Goal: Transaction & Acquisition: Purchase product/service

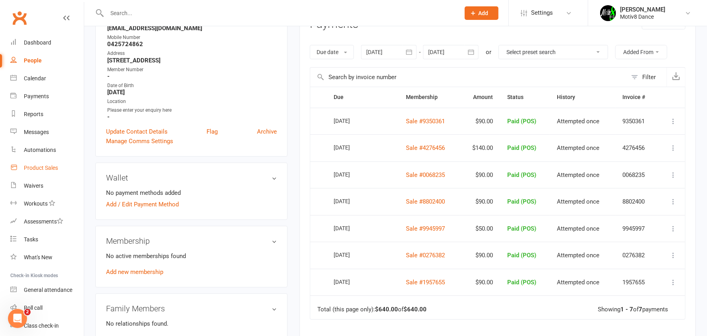
click at [39, 166] on div "Product Sales" at bounding box center [41, 168] width 34 height 6
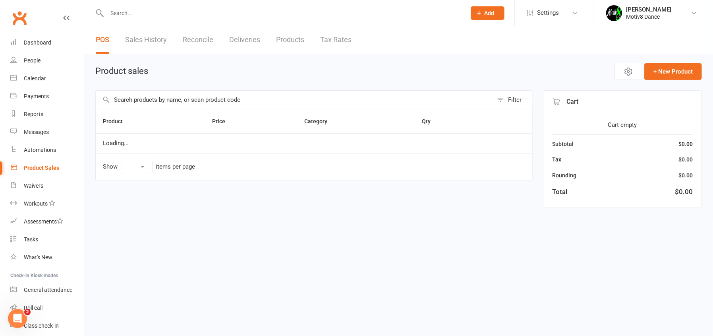
select select "10"
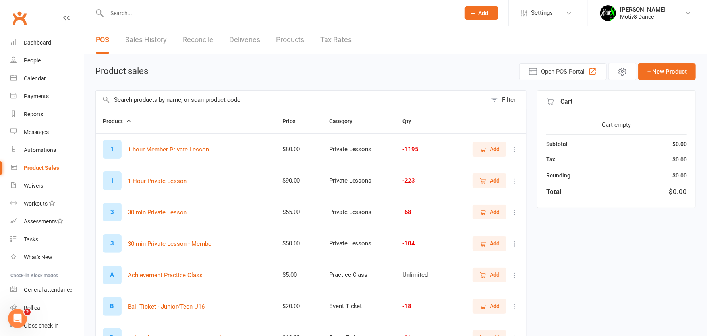
click at [187, 99] on input "text" at bounding box center [291, 100] width 391 height 18
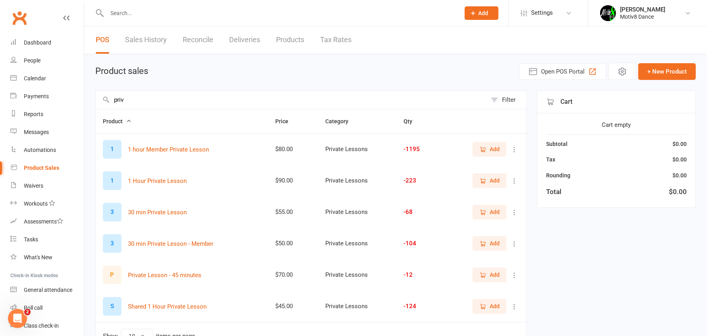
type input "priv"
click at [486, 150] on icon "button" at bounding box center [483, 149] width 7 height 7
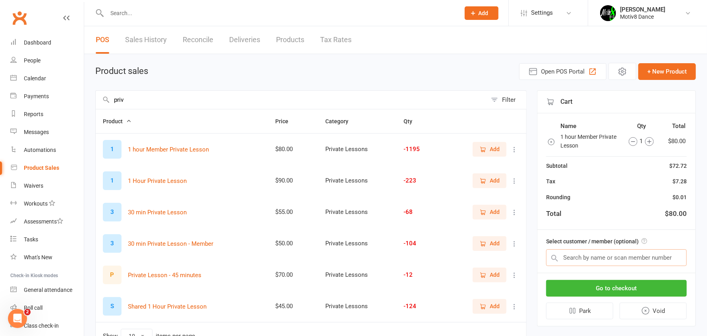
click at [587, 258] on input "text" at bounding box center [616, 257] width 141 height 17
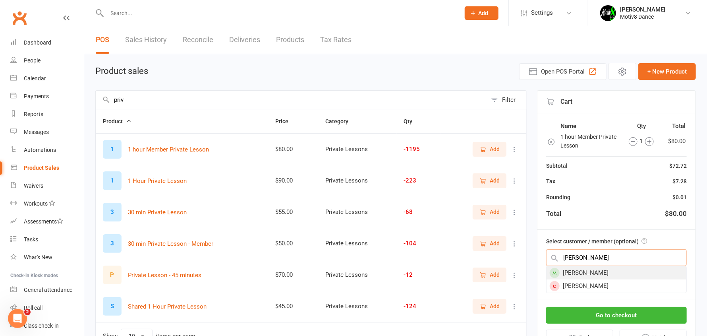
type input "victor"
drag, startPoint x: 600, startPoint y: 271, endPoint x: 600, endPoint y: 276, distance: 5.2
click at [599, 271] on div "Salgado Victor" at bounding box center [617, 272] width 140 height 13
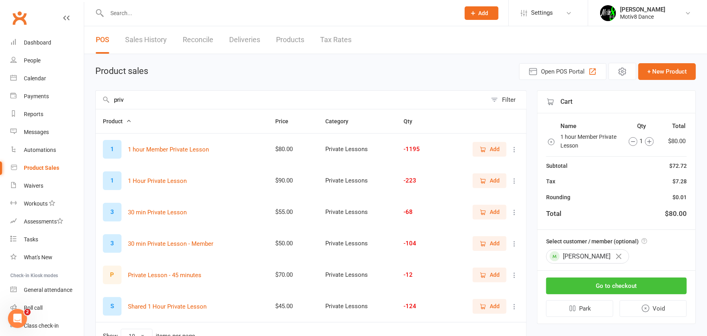
click at [606, 291] on button "Go to checkout" at bounding box center [616, 285] width 141 height 17
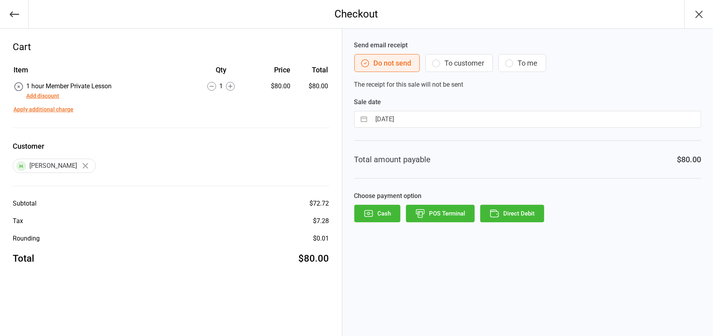
click at [440, 215] on button "POS Terminal" at bounding box center [440, 213] width 69 height 17
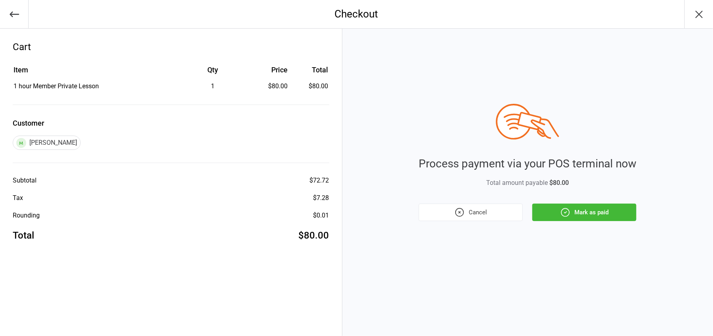
click at [590, 211] on button "Mark as paid" at bounding box center [585, 211] width 104 height 17
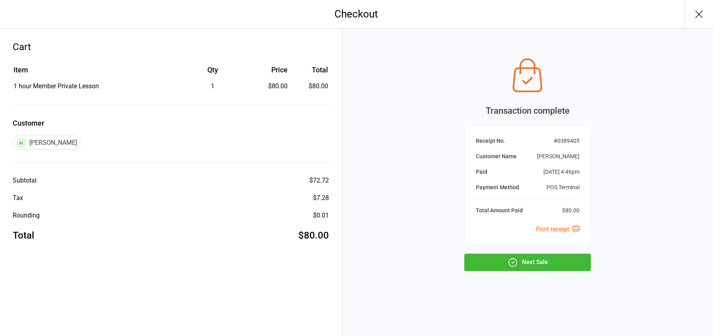
click at [535, 256] on button "Next Sale" at bounding box center [528, 262] width 127 height 17
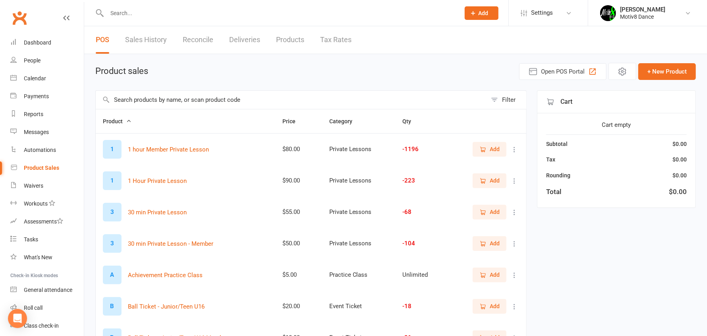
click at [187, 96] on input "text" at bounding box center [291, 100] width 391 height 18
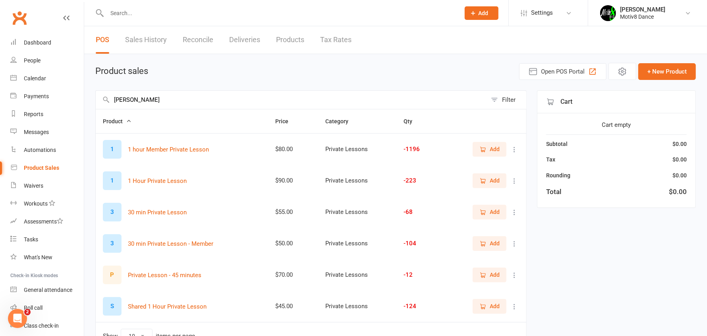
type input "[PERSON_NAME]"
click at [475, 180] on button "Add" at bounding box center [490, 180] width 34 height 14
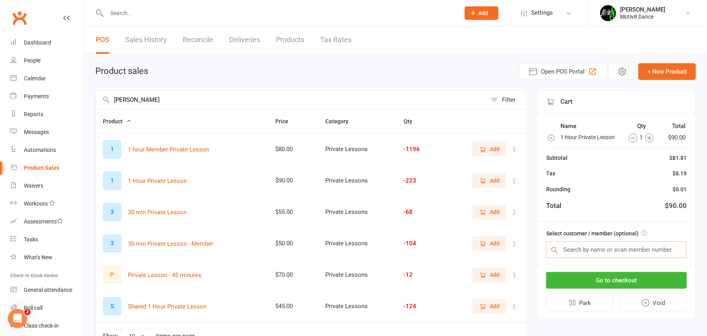
click at [595, 245] on input "text" at bounding box center [616, 249] width 141 height 17
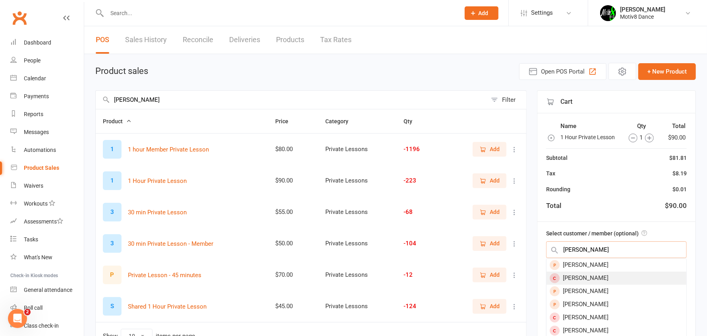
type input "paula"
click at [594, 278] on div "Paula Jenkins" at bounding box center [617, 277] width 140 height 13
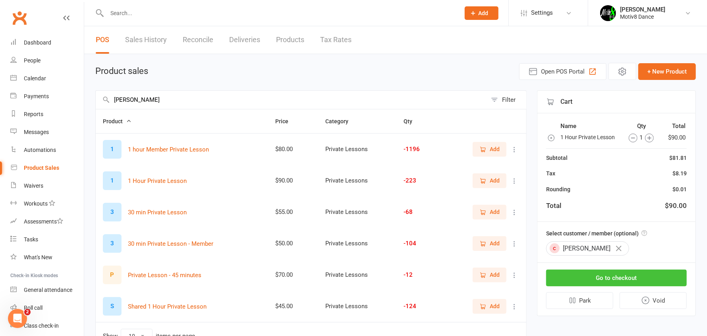
click at [589, 281] on button "Go to checkout" at bounding box center [616, 277] width 141 height 17
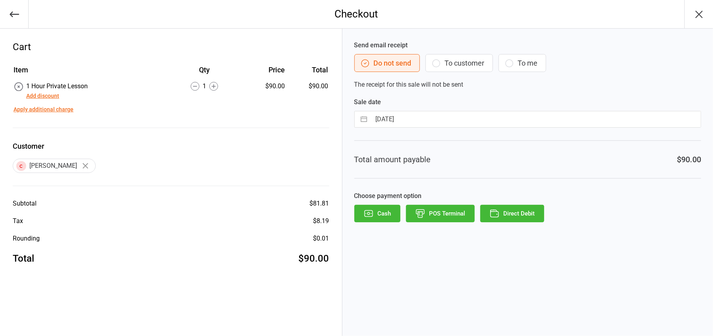
click at [453, 216] on button "POS Terminal" at bounding box center [440, 213] width 69 height 17
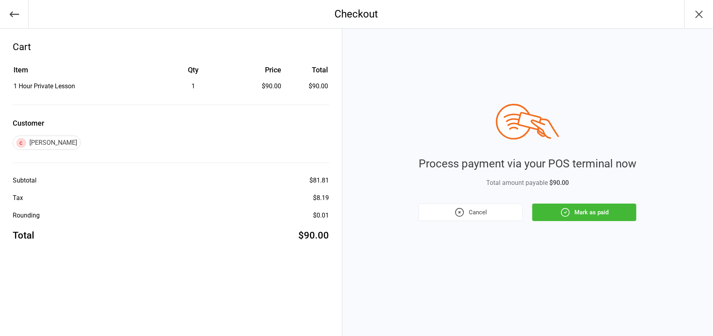
click at [573, 208] on button "Mark as paid" at bounding box center [585, 211] width 104 height 17
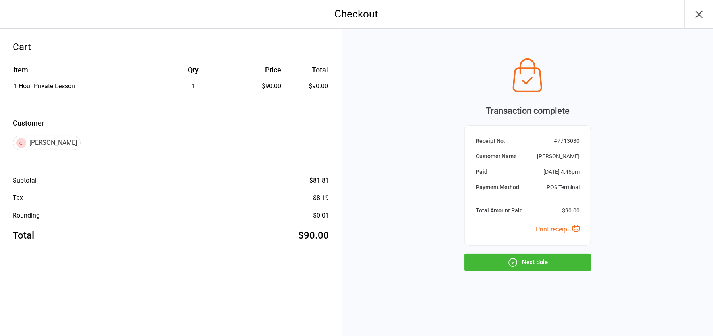
click at [549, 265] on button "Next Sale" at bounding box center [528, 262] width 127 height 17
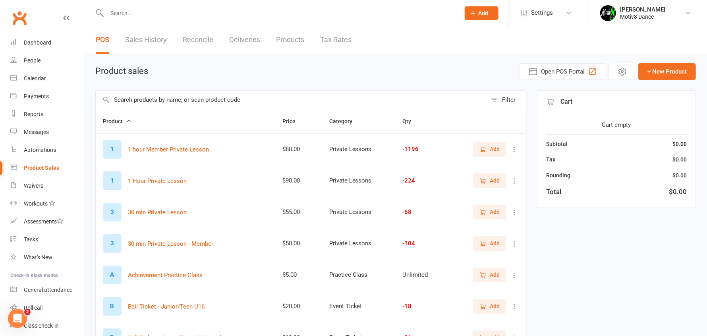
click at [152, 98] on input "text" at bounding box center [291, 100] width 391 height 18
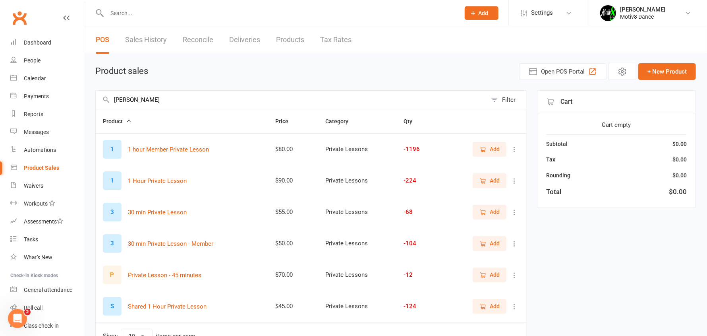
type input "priva"
click at [494, 182] on span "Add" at bounding box center [495, 180] width 10 height 9
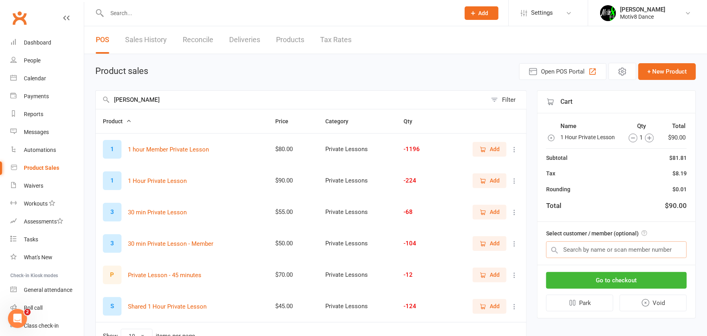
click at [575, 248] on input "text" at bounding box center [616, 249] width 141 height 17
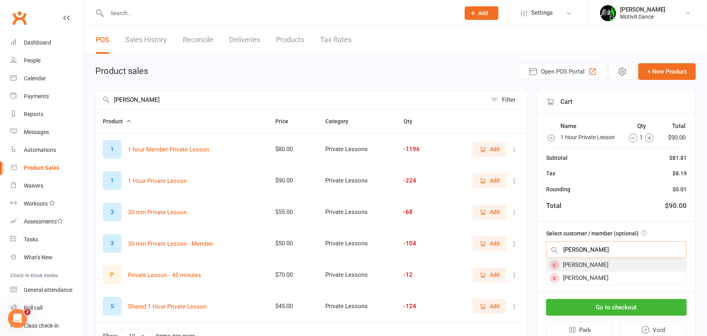
type input "sean"
click at [585, 264] on div "Sean Lawrence" at bounding box center [617, 264] width 140 height 13
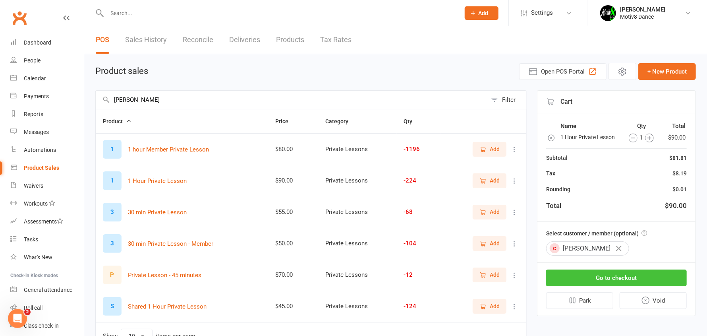
click at [596, 276] on button "Go to checkout" at bounding box center [616, 277] width 141 height 17
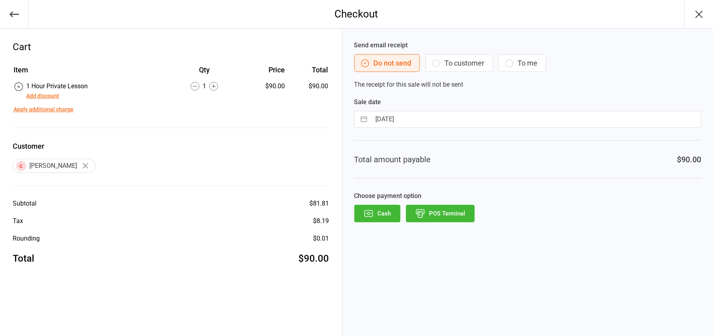
click at [445, 219] on button "POS Terminal" at bounding box center [440, 213] width 69 height 17
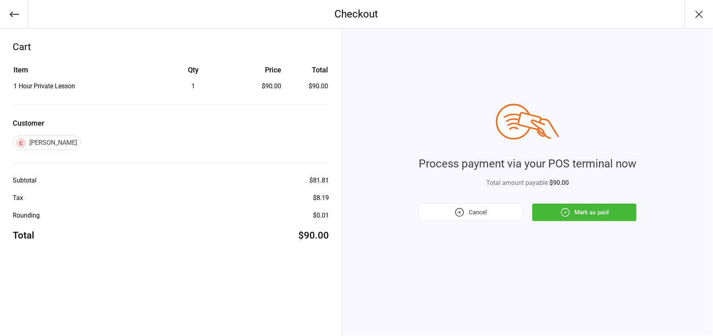
click at [557, 217] on button "Mark as paid" at bounding box center [585, 211] width 104 height 17
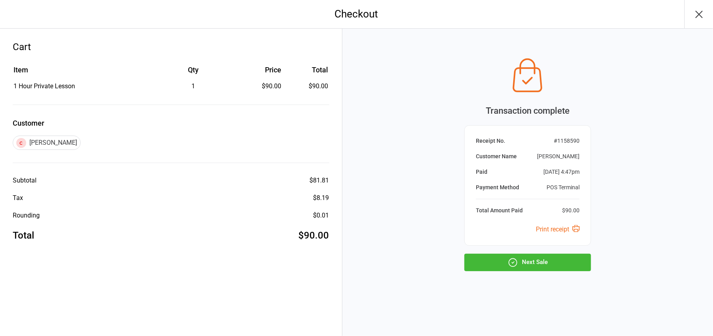
click at [525, 263] on button "Next Sale" at bounding box center [528, 262] width 127 height 17
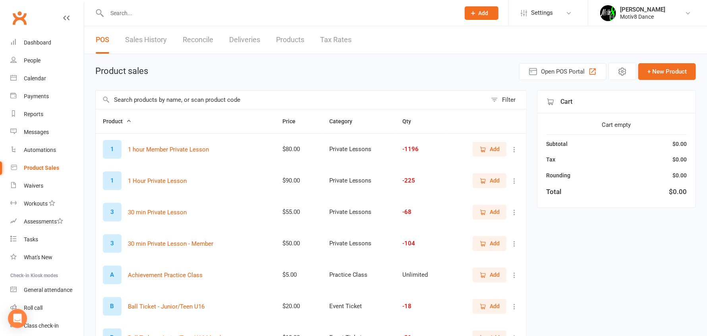
click at [123, 95] on input "text" at bounding box center [291, 100] width 391 height 18
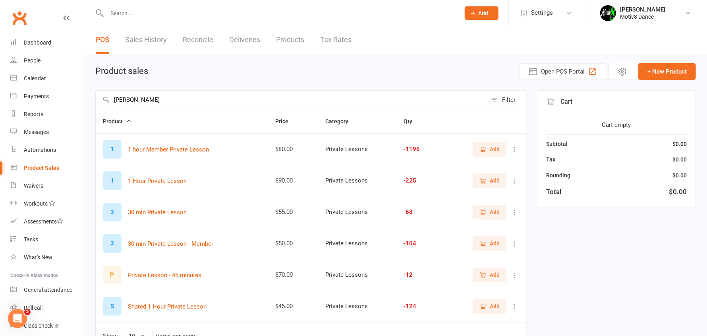
type input "[PERSON_NAME]"
click at [497, 145] on span "Add" at bounding box center [495, 149] width 10 height 9
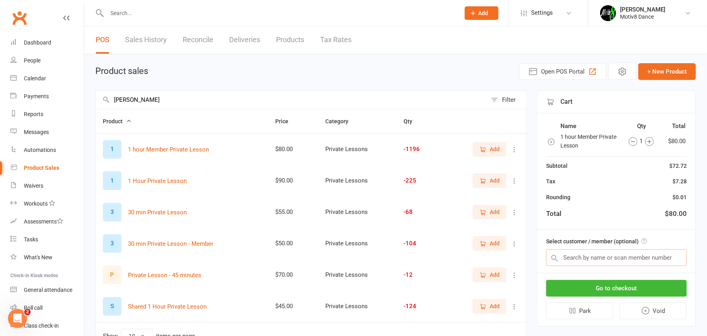
click at [595, 259] on input "text" at bounding box center [616, 257] width 141 height 17
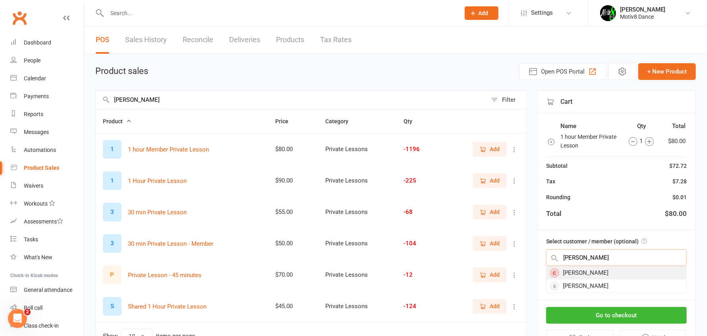
type input "doree"
click at [589, 275] on div "Doreen McCabe" at bounding box center [617, 272] width 140 height 13
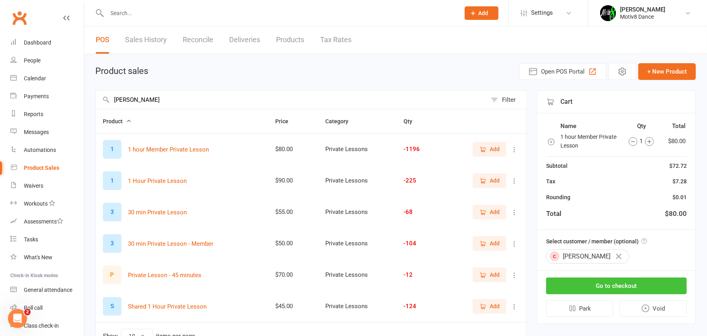
click at [594, 282] on button "Go to checkout" at bounding box center [616, 285] width 141 height 17
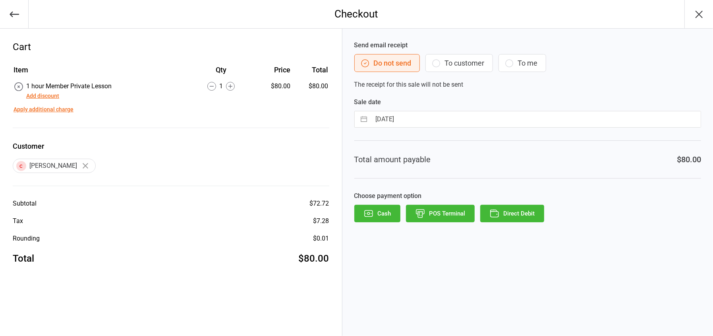
click at [441, 218] on button "POS Terminal" at bounding box center [440, 213] width 69 height 17
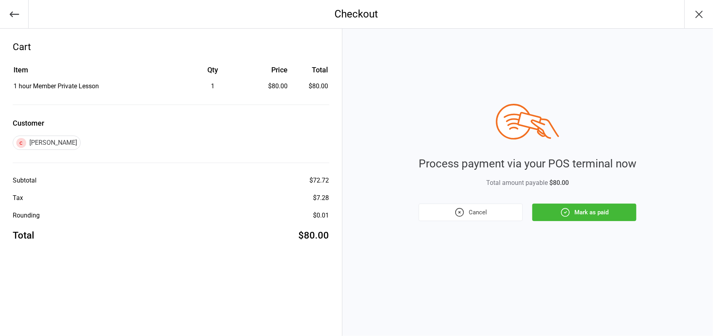
click at [571, 214] on button "Mark as paid" at bounding box center [585, 211] width 104 height 17
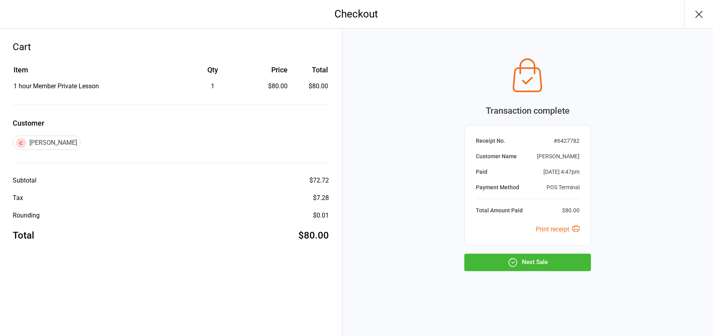
click at [511, 256] on button "Next Sale" at bounding box center [528, 262] width 127 height 17
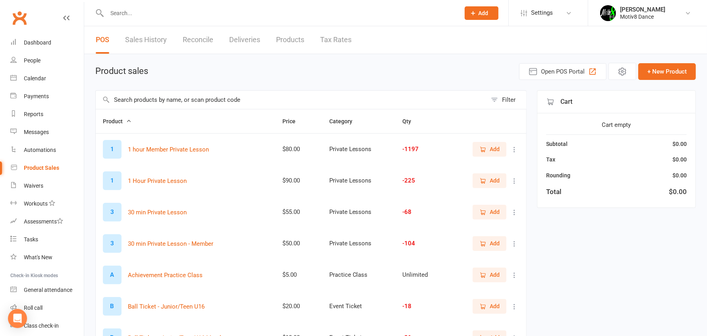
click at [165, 99] on input "text" at bounding box center [291, 100] width 391 height 18
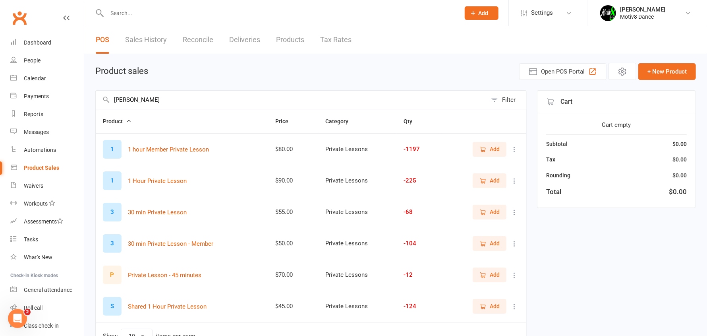
type input "priva"
click at [494, 304] on span "Add" at bounding box center [495, 306] width 10 height 9
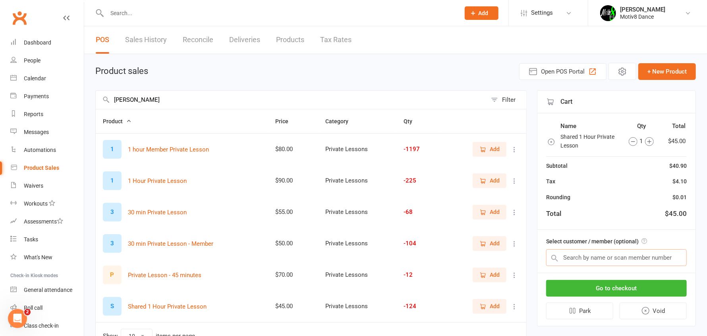
click at [580, 261] on input "text" at bounding box center [616, 257] width 141 height 17
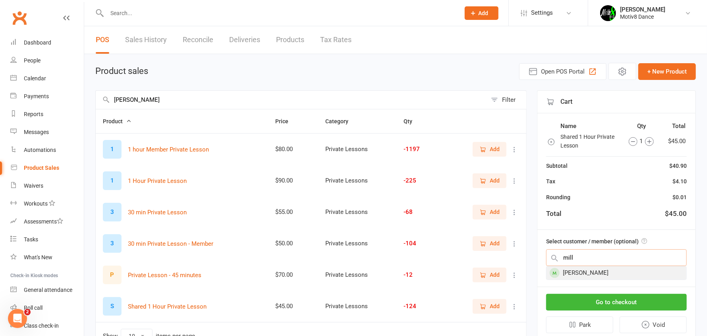
type input "mill"
click at [588, 269] on div "[PERSON_NAME]" at bounding box center [617, 272] width 140 height 13
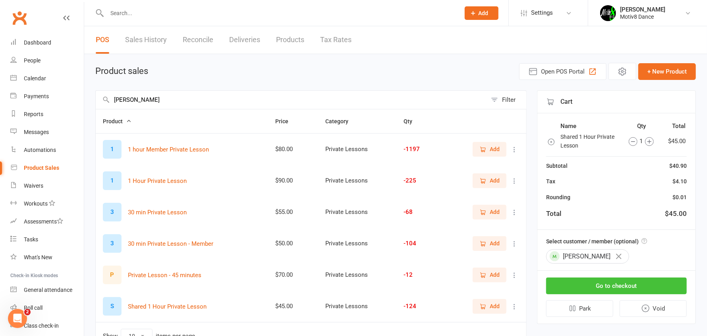
click at [607, 288] on button "Go to checkout" at bounding box center [616, 285] width 141 height 17
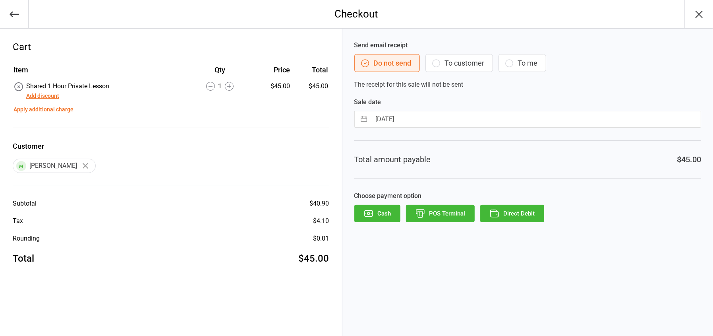
click at [454, 209] on button "POS Terminal" at bounding box center [440, 213] width 69 height 17
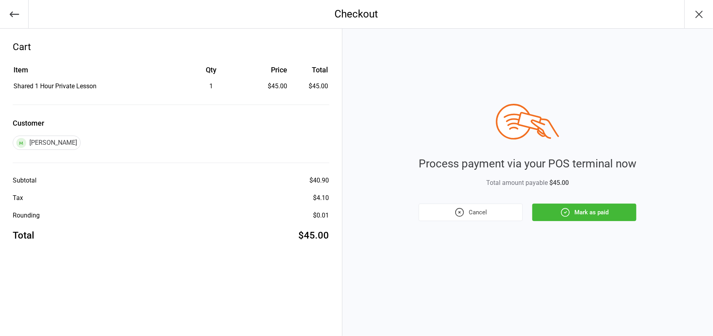
drag, startPoint x: 574, startPoint y: 212, endPoint x: 570, endPoint y: 209, distance: 4.6
click at [572, 211] on button "Mark as paid" at bounding box center [585, 211] width 104 height 17
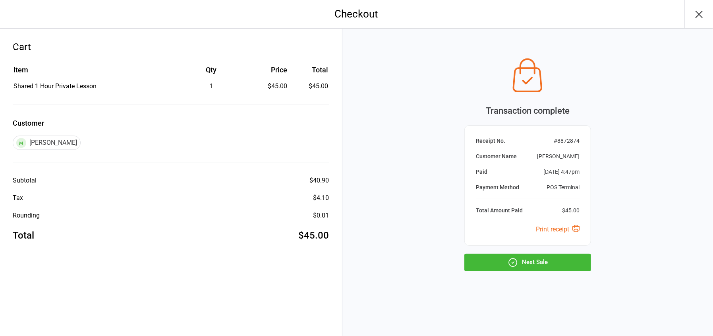
drag, startPoint x: 531, startPoint y: 265, endPoint x: 496, endPoint y: 251, distance: 37.6
click at [531, 264] on button "Next Sale" at bounding box center [528, 262] width 127 height 17
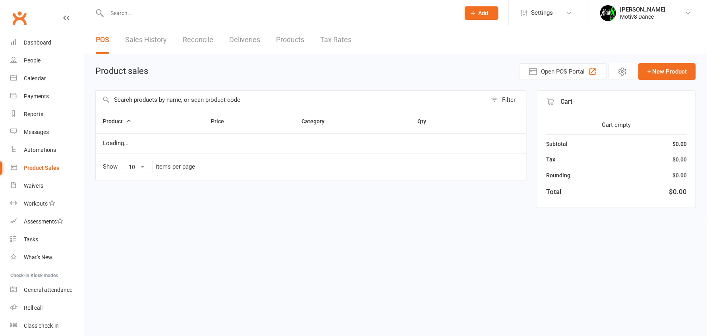
click at [174, 105] on input "text" at bounding box center [291, 100] width 391 height 18
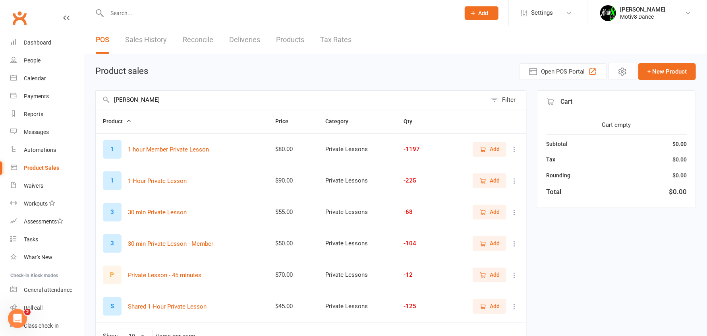
type input "[PERSON_NAME]"
click at [488, 305] on span "Add" at bounding box center [490, 306] width 20 height 9
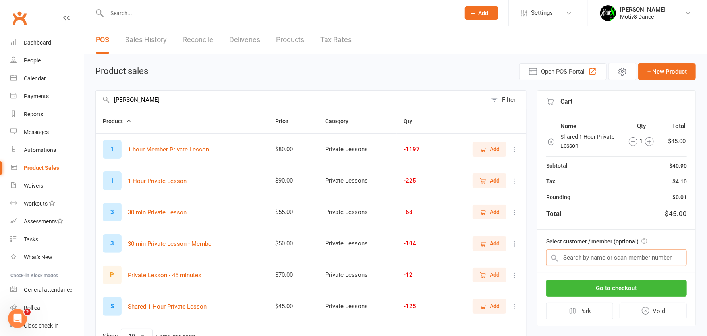
click at [566, 256] on input "text" at bounding box center [616, 257] width 141 height 17
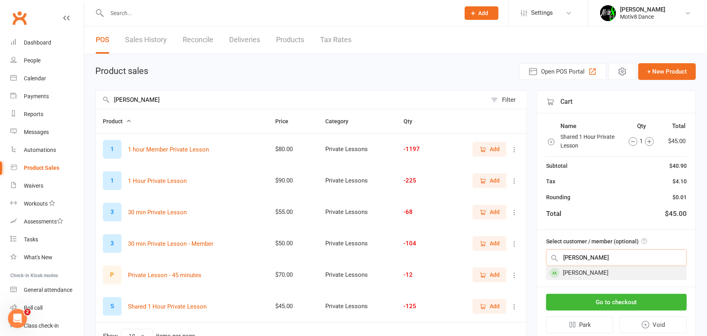
type input "[PERSON_NAME]"
click at [579, 274] on div "[PERSON_NAME]" at bounding box center [617, 272] width 140 height 13
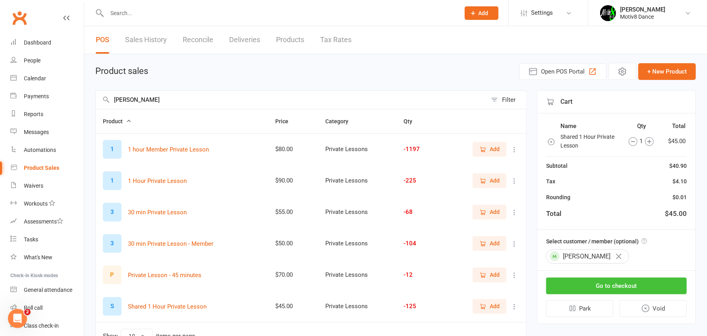
click at [590, 284] on button "Go to checkout" at bounding box center [616, 285] width 141 height 17
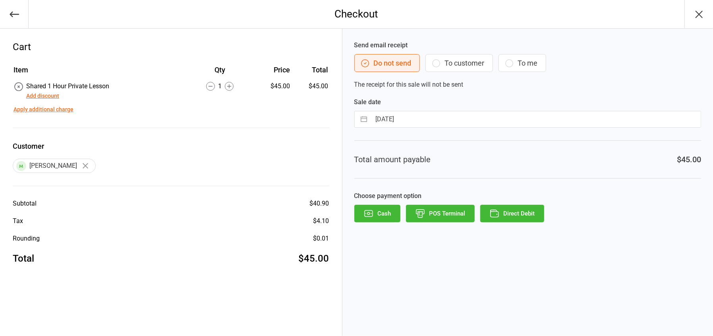
click at [436, 216] on button "POS Terminal" at bounding box center [440, 213] width 69 height 17
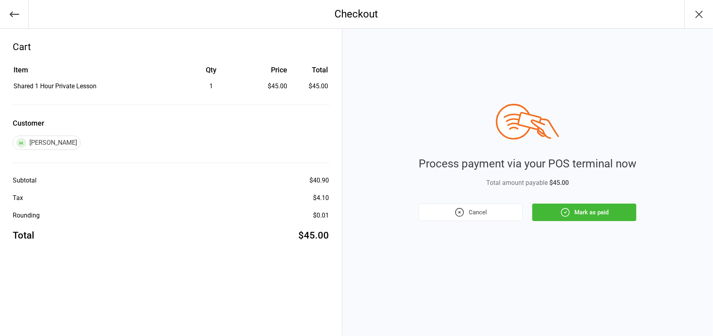
click at [619, 218] on button "Mark as paid" at bounding box center [585, 211] width 104 height 17
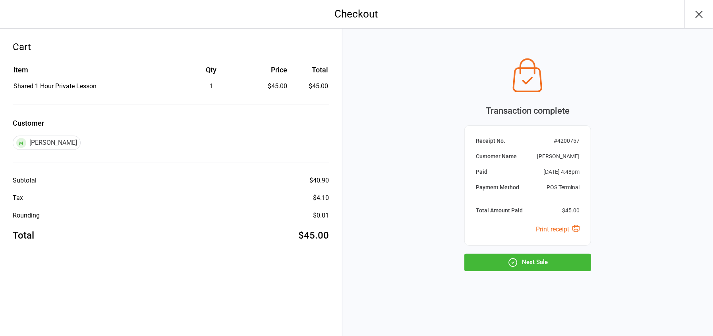
click at [525, 256] on button "Next Sale" at bounding box center [528, 262] width 127 height 17
